Goal: Information Seeking & Learning: Learn about a topic

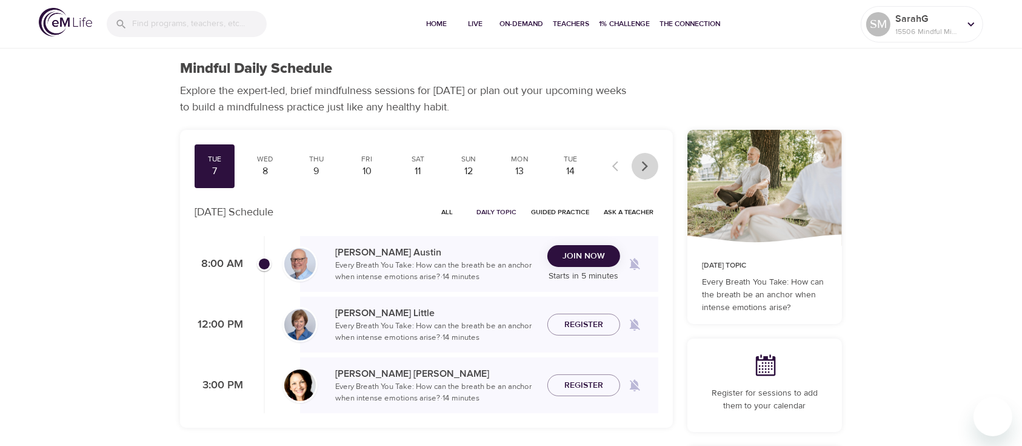
click at [644, 168] on icon "button" at bounding box center [645, 166] width 6 height 10
click at [644, 169] on div at bounding box center [631, 166] width 53 height 27
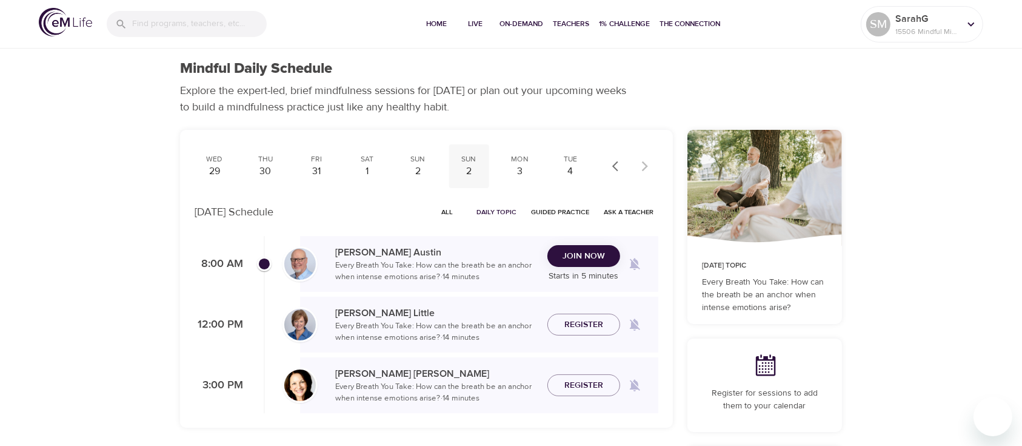
click at [467, 164] on div "2" at bounding box center [469, 171] width 30 height 14
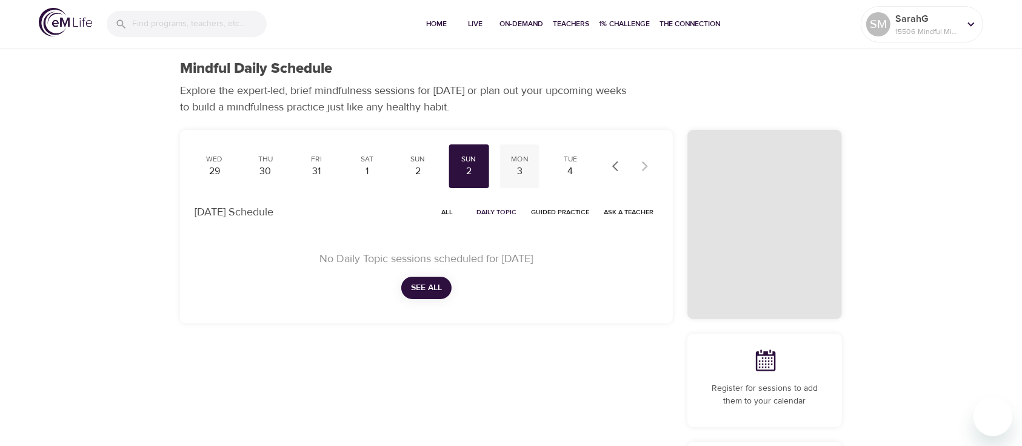
click at [520, 162] on div "Mon" at bounding box center [519, 159] width 30 height 10
click at [618, 167] on icon "button" at bounding box center [618, 166] width 12 height 12
click at [619, 167] on icon "button" at bounding box center [618, 166] width 12 height 12
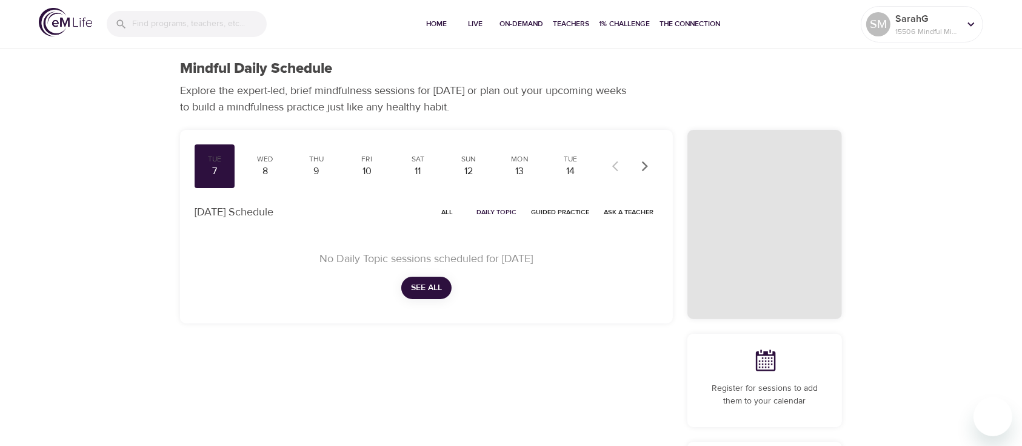
click at [619, 167] on div at bounding box center [631, 166] width 53 height 27
click at [209, 166] on div "7" at bounding box center [214, 171] width 30 height 14
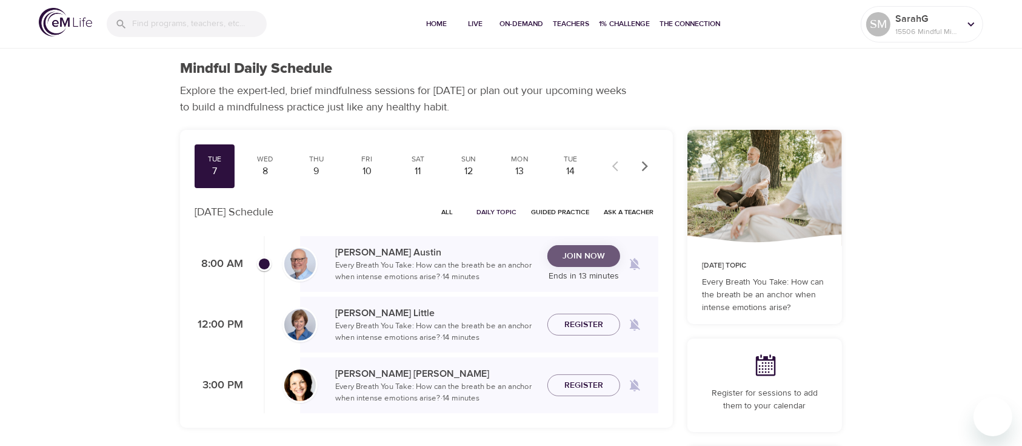
click at [591, 249] on span "Join Now" at bounding box center [584, 256] width 42 height 15
